Goal: Transaction & Acquisition: Purchase product/service

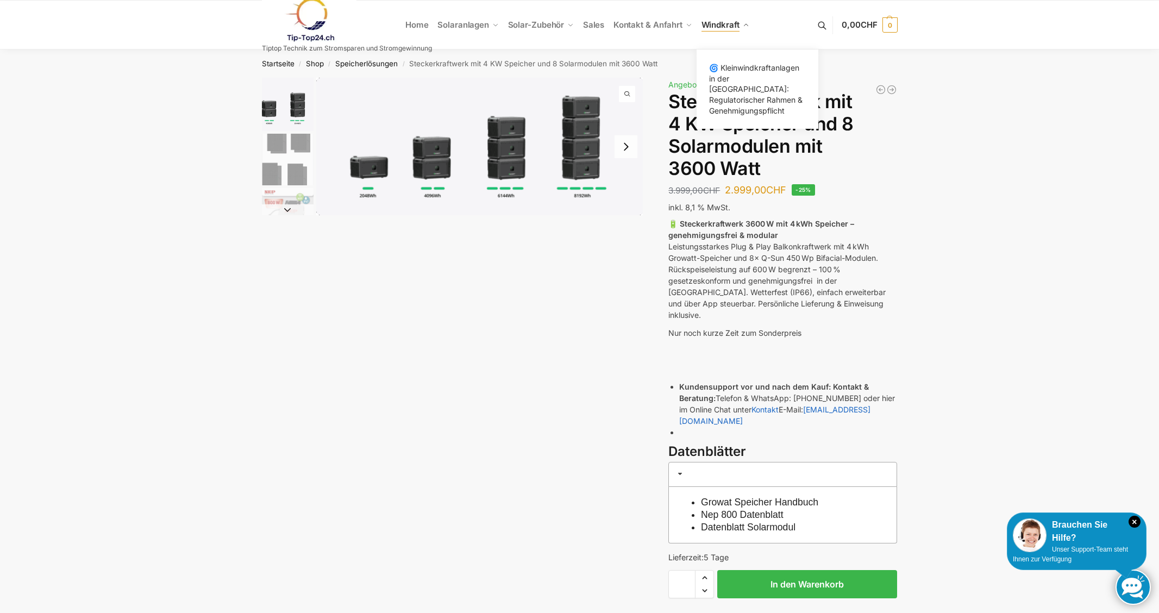
click at [729, 28] on span "Windkraft" at bounding box center [720, 25] width 38 height 10
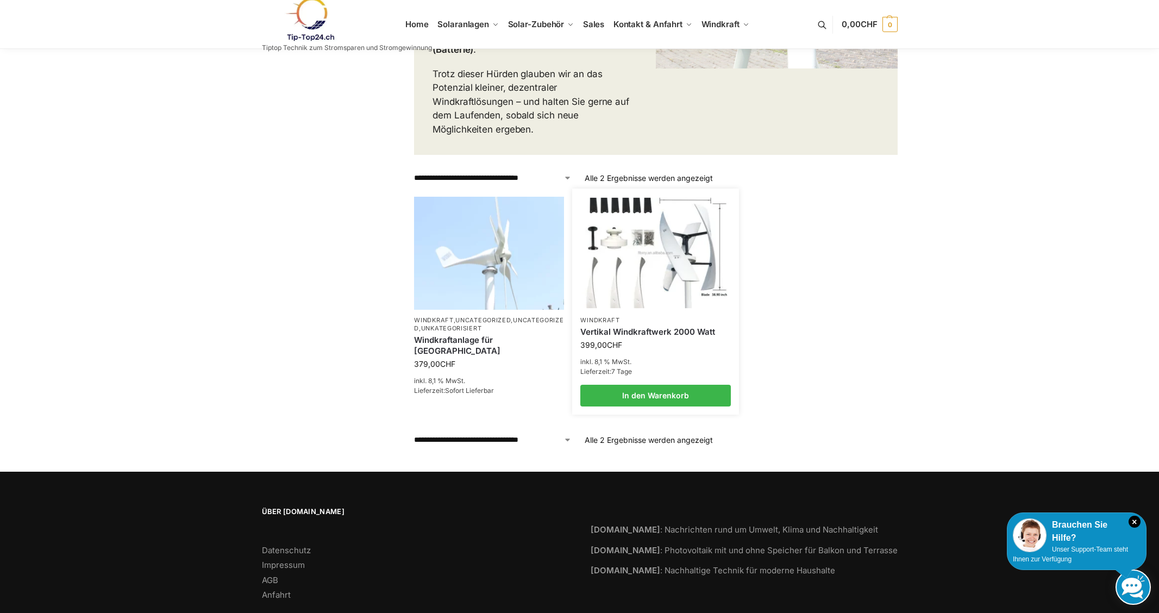
scroll to position [380, 0]
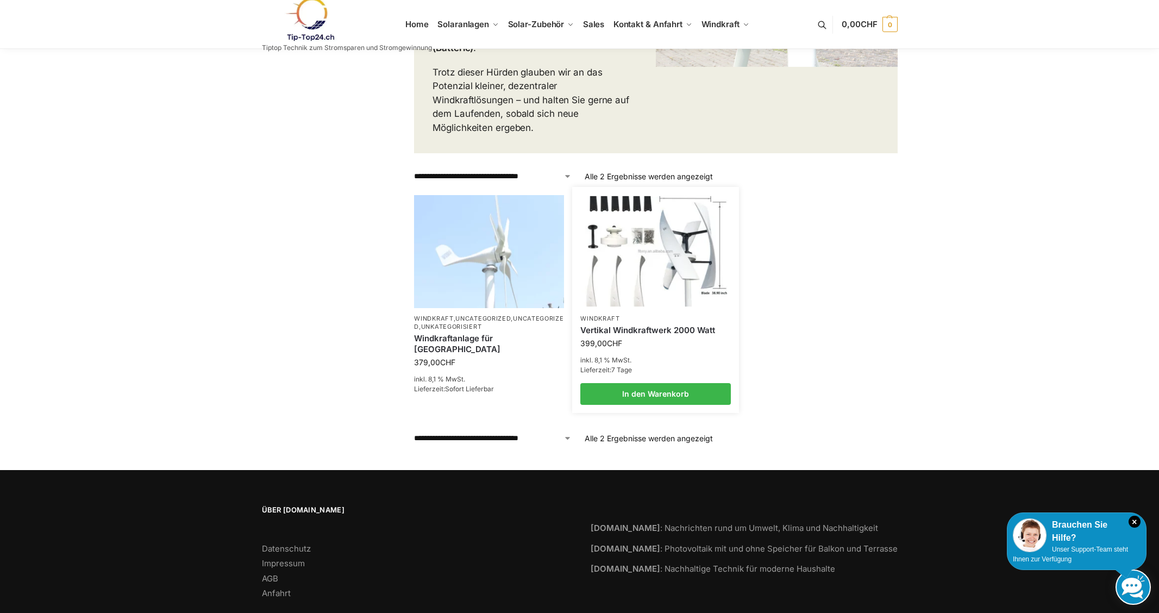
click at [633, 244] on img at bounding box center [655, 251] width 147 height 110
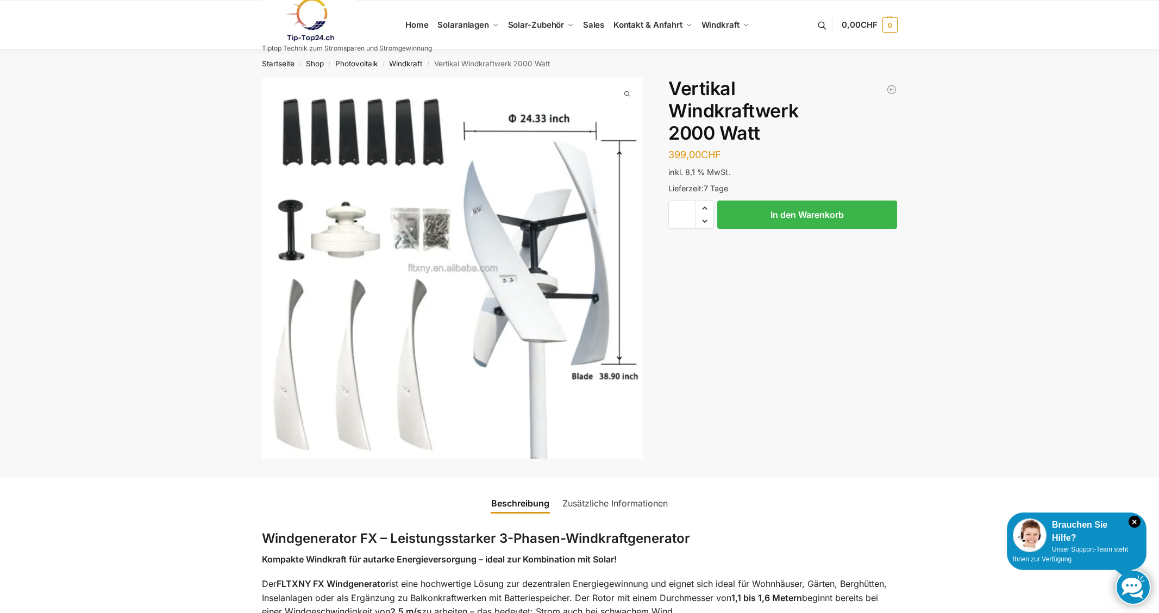
click at [421, 26] on link at bounding box center [347, 20] width 170 height 44
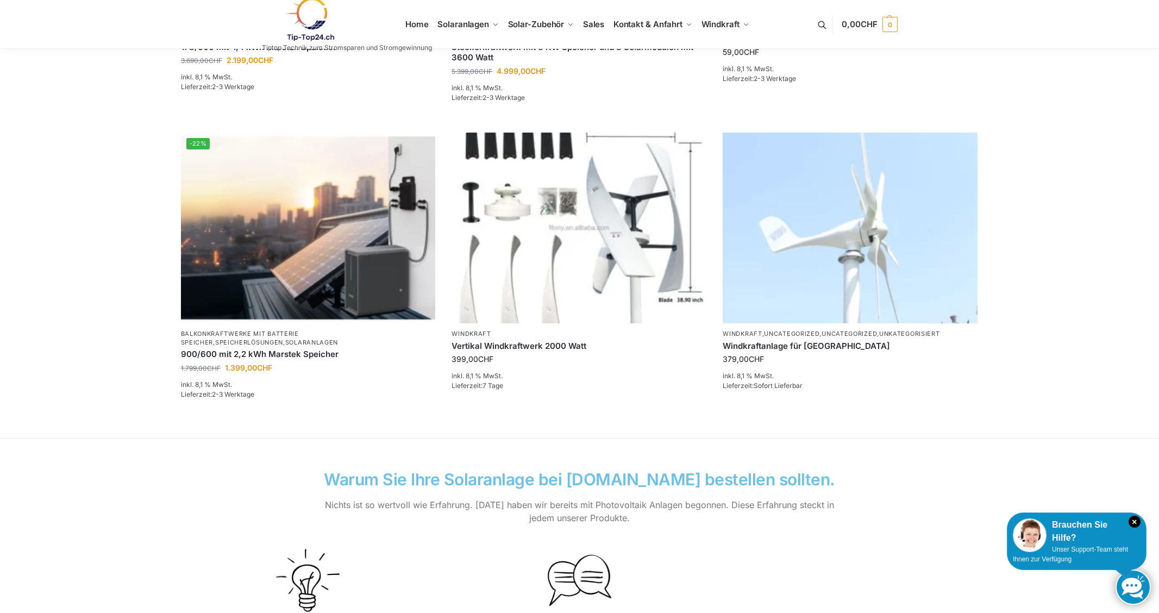
scroll to position [686, 0]
